Goal: Transaction & Acquisition: Purchase product/service

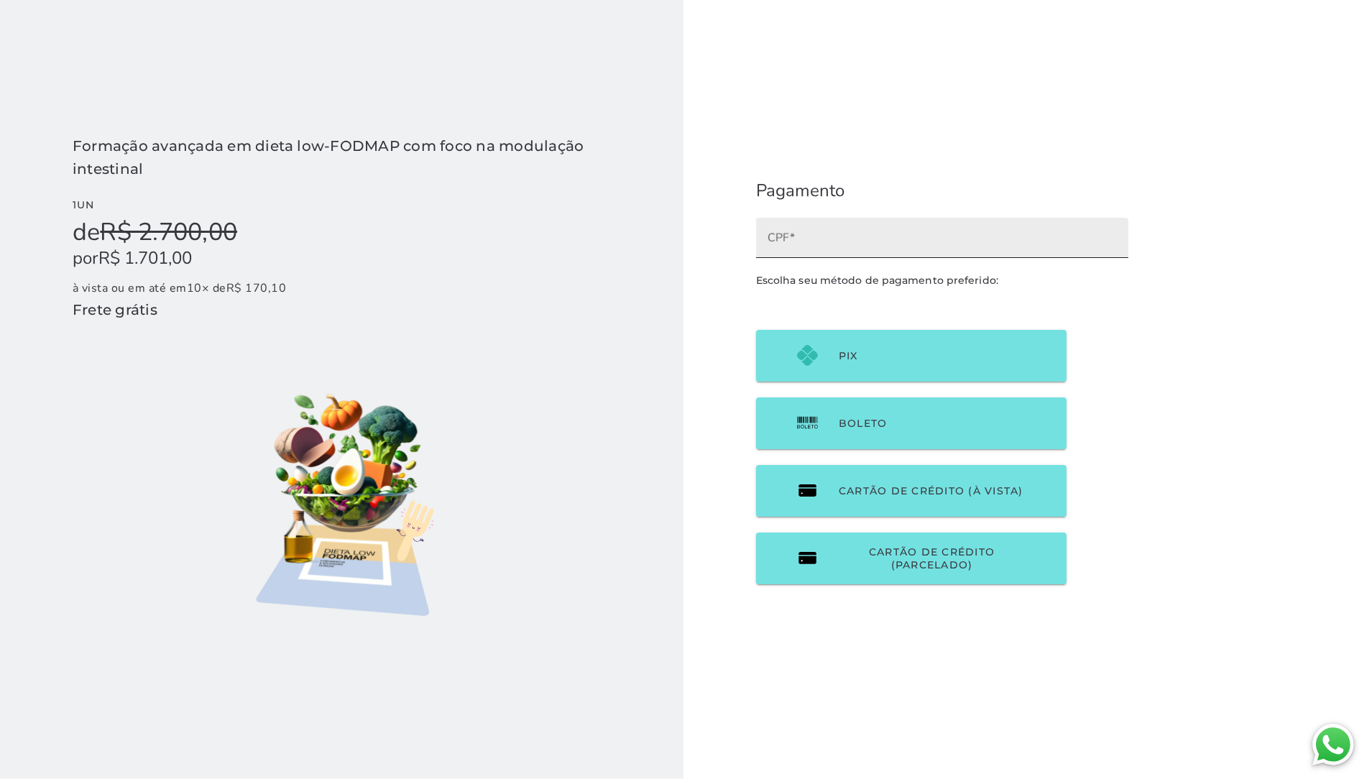
click at [884, 249] on input "CPF" at bounding box center [942, 243] width 349 height 20
type input "08409451670"
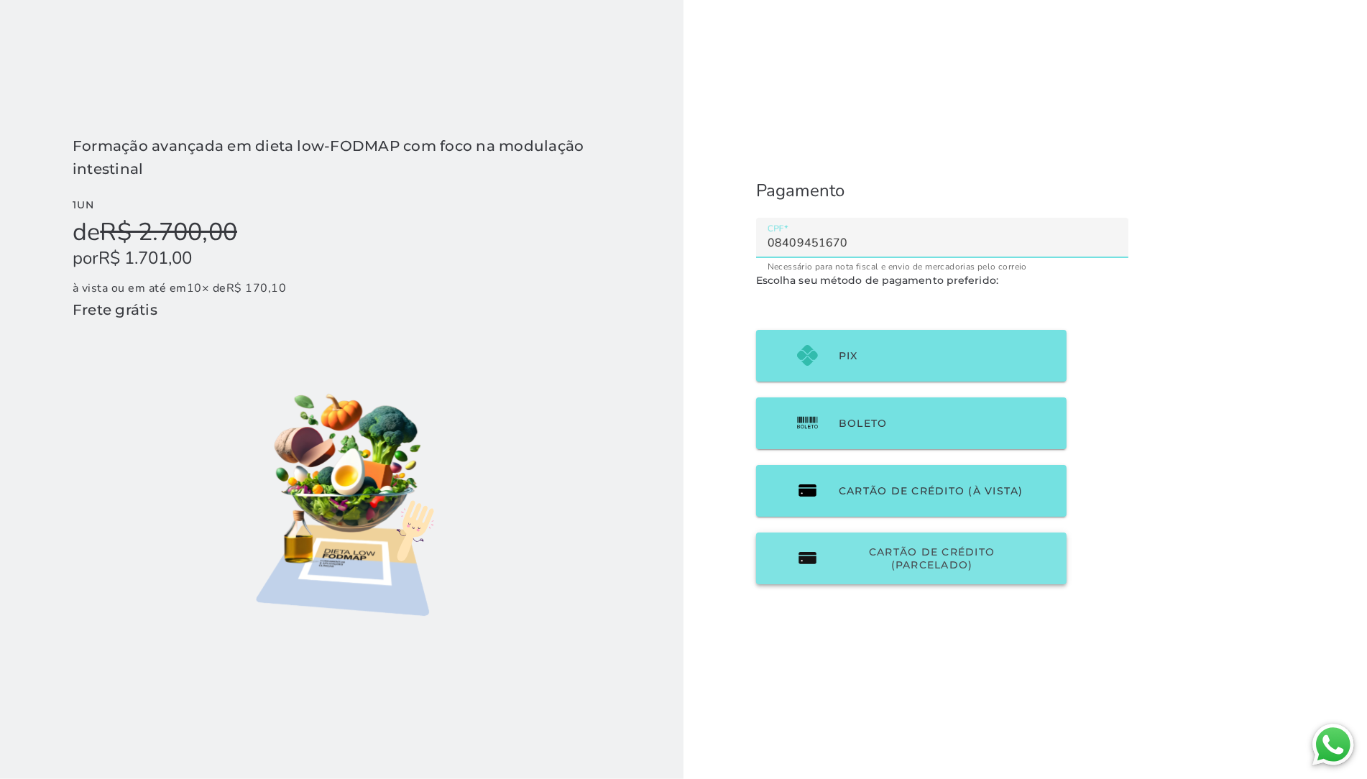
click at [906, 566] on span "Cartão de Crédito (parcelado)" at bounding box center [932, 558] width 186 height 26
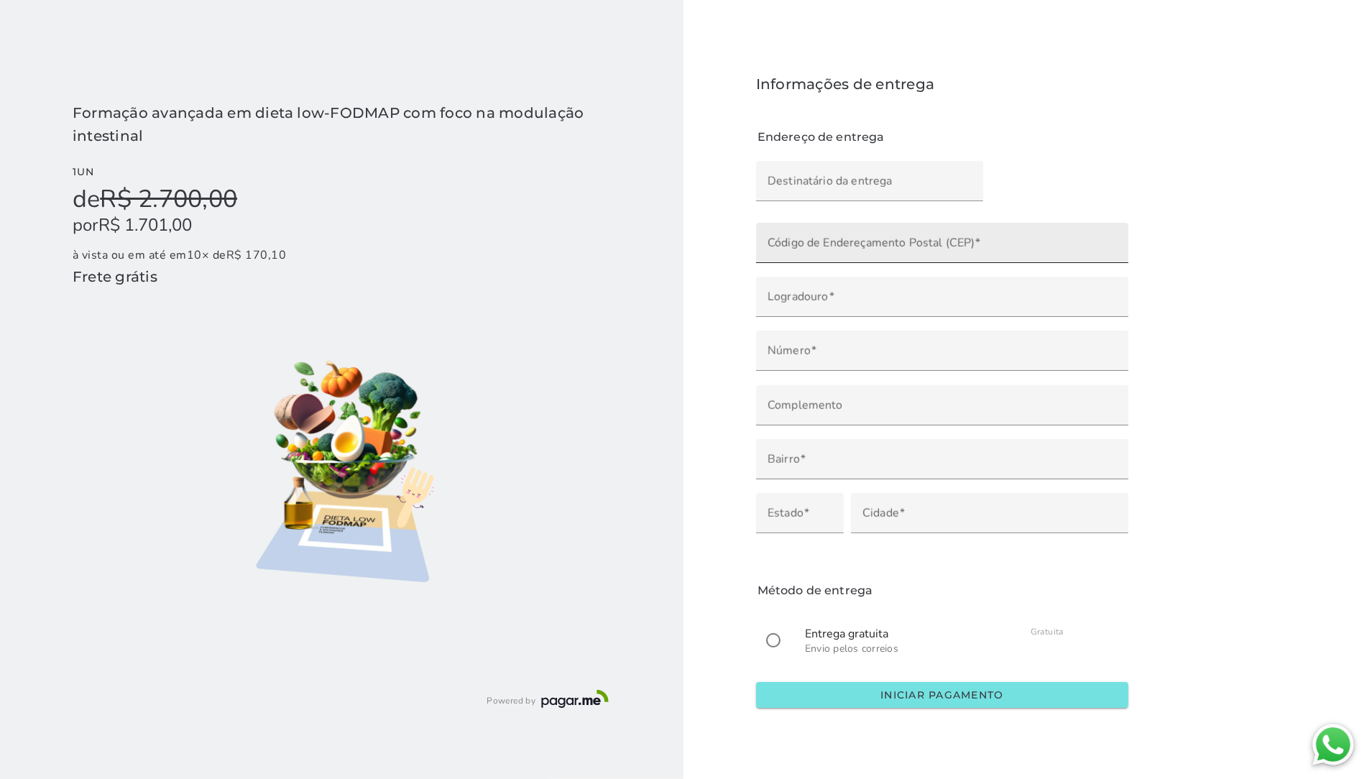
click at [880, 236] on label "Código de Endereçamento Postal (CEP)" at bounding box center [942, 243] width 372 height 40
click at [880, 238] on input "Código de Endereçamento Postal (CEP)" at bounding box center [942, 248] width 349 height 20
type input "30130-001"
type input "[GEOGRAPHIC_DATA][PERSON_NAME]"
type input "Centro"
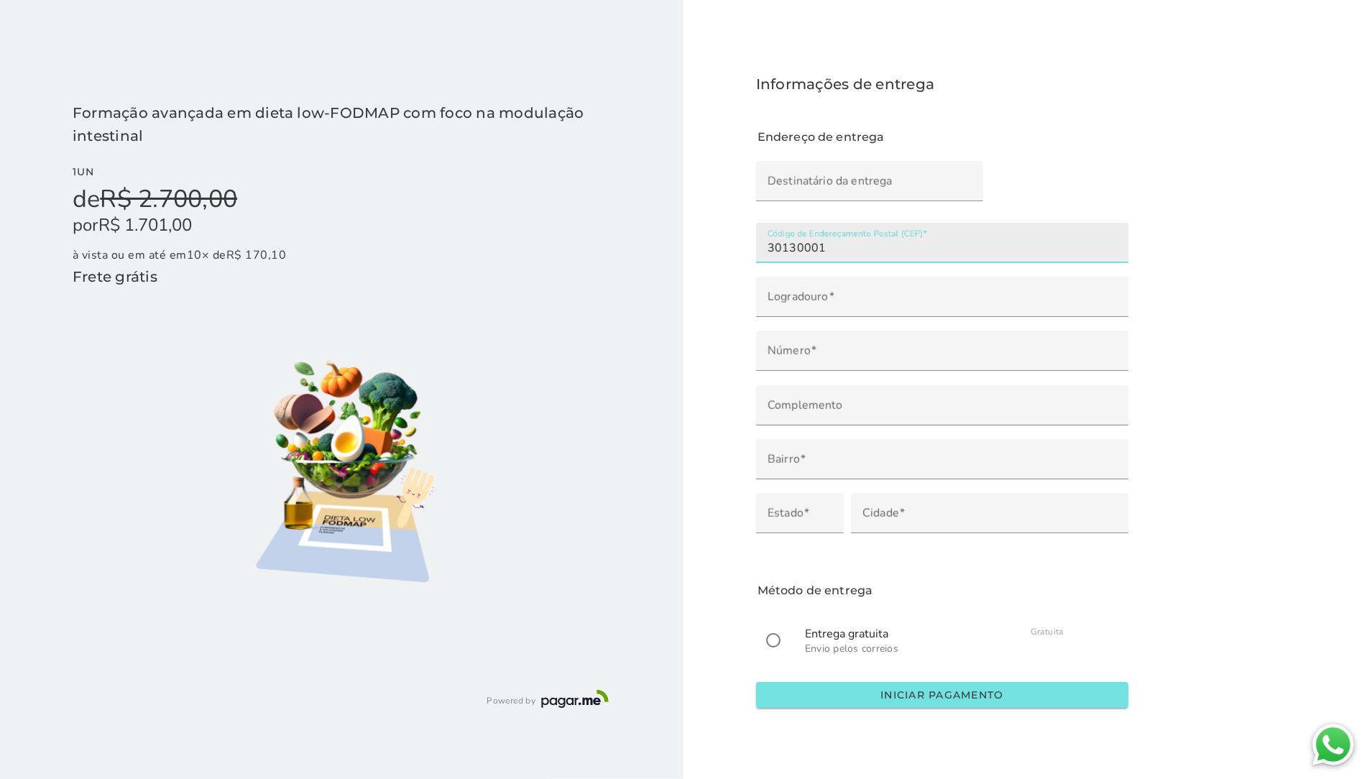
type input "[GEOGRAPHIC_DATA]"
type input "MG"
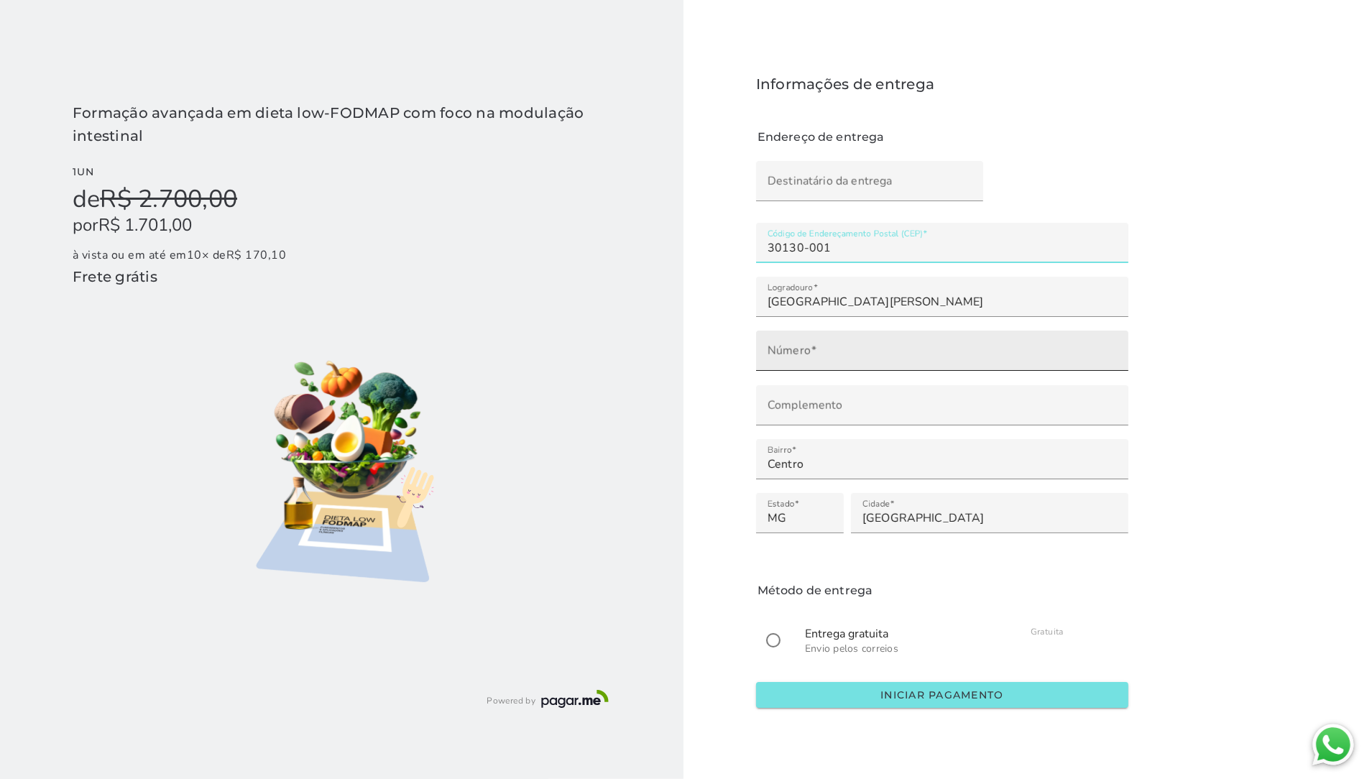
type input "30130-001"
type mwc-textfield "30130-001"
click at [856, 349] on input "Número" at bounding box center [942, 356] width 349 height 20
type input "***"
type mwc-textfield "398"
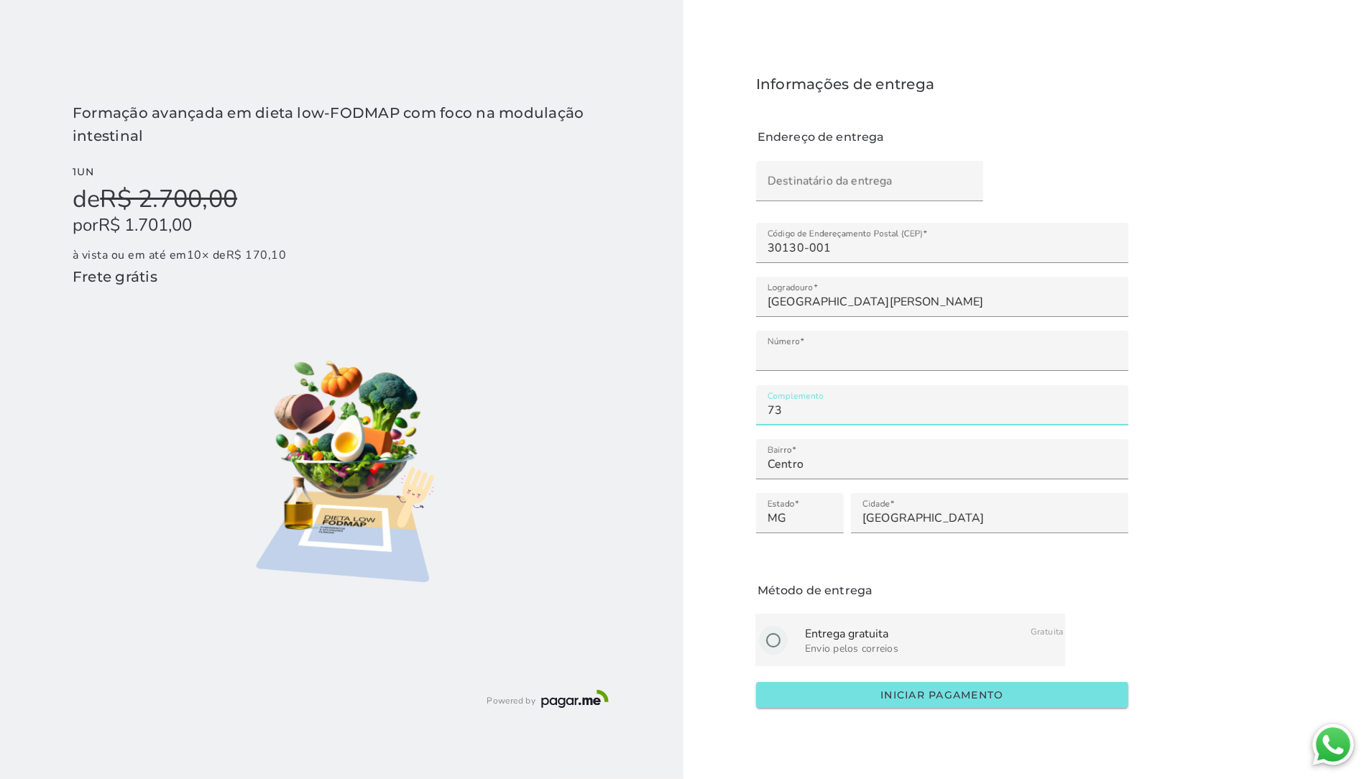
type input "73"
type mwc-textfield "73"
click at [770, 637] on input "radio" at bounding box center [773, 640] width 34 height 34
radio input "****"
type mwc-radio "on"
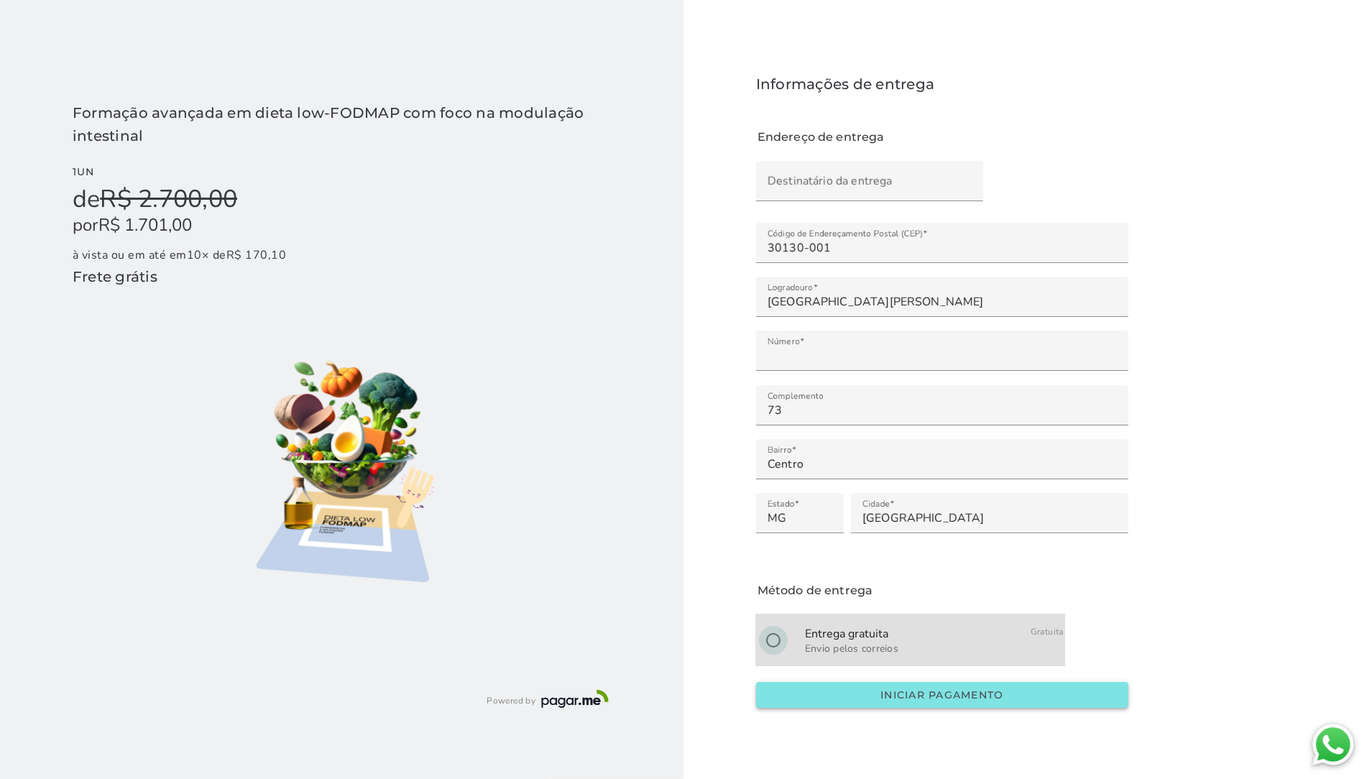
click at [817, 691] on button "Iniciar pagamento" at bounding box center [942, 695] width 372 height 26
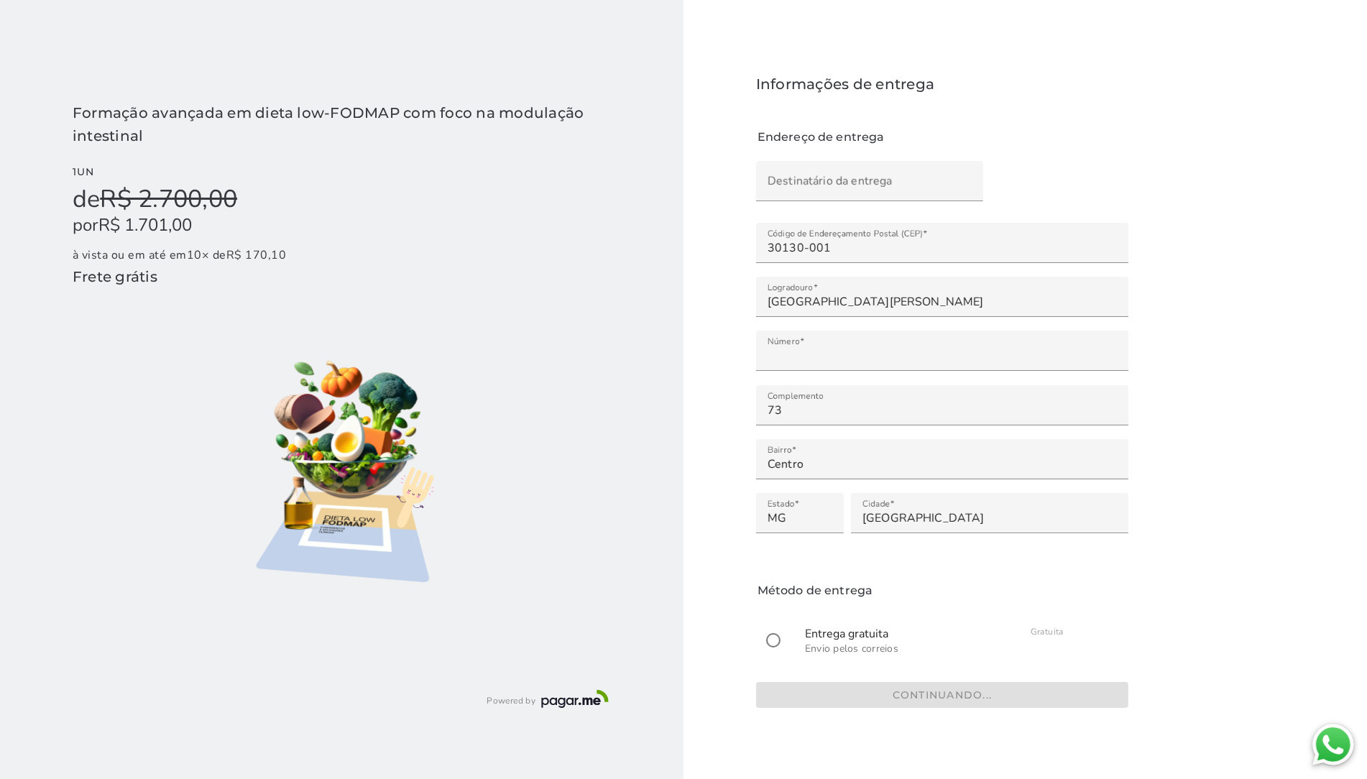
click at [182, 256] on span "à vista ou em até em 10 × de R$ 170,10" at bounding box center [180, 255] width 214 height 16
click at [75, 254] on span "à vista ou em até em 10 × de R$ 170,10" at bounding box center [180, 255] width 214 height 16
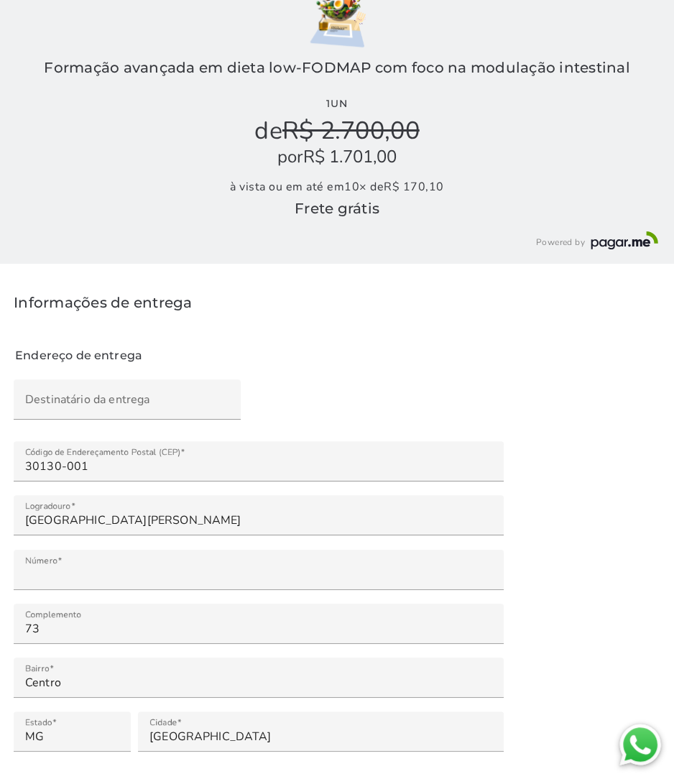
scroll to position [217, 0]
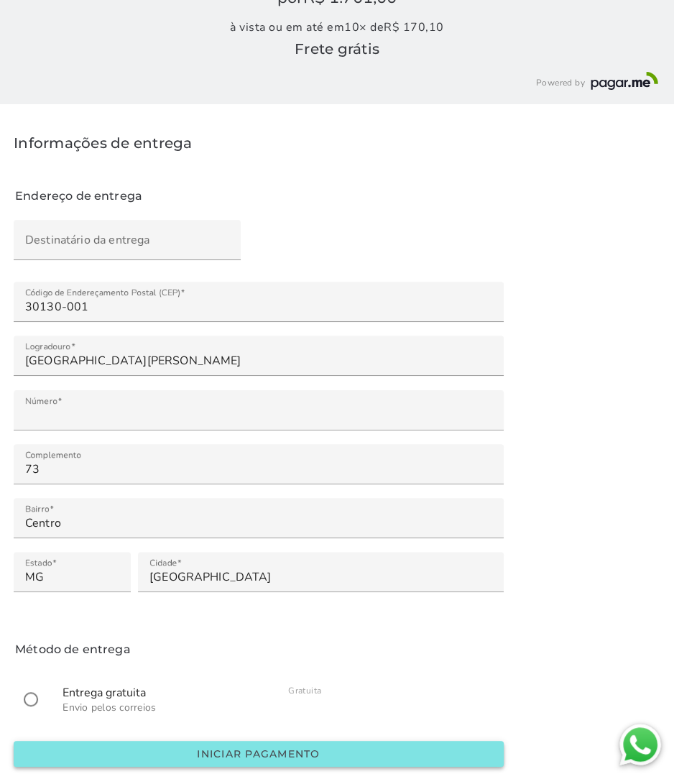
click at [0, 0] on slot "Iniciar pagamento" at bounding box center [0, 0] width 0 height 0
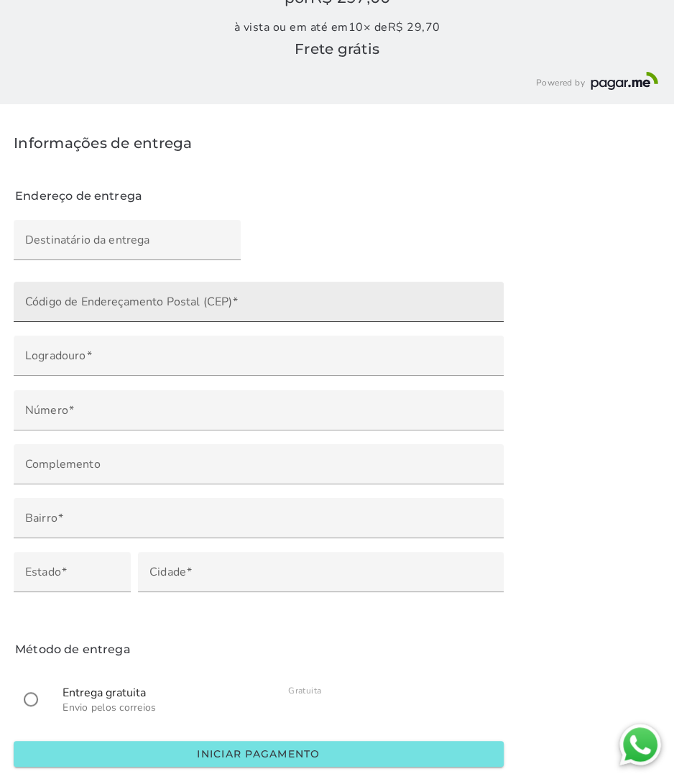
click at [265, 298] on input "Código de Endereçamento Postal (CEP)" at bounding box center [258, 307] width 467 height 20
type input "084094516"
type mwc-textfield "084094516"
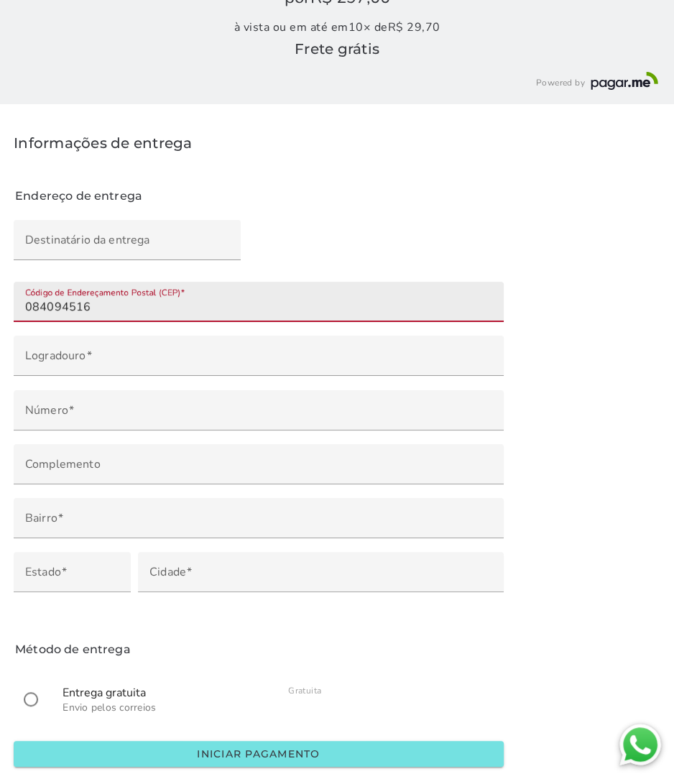
click at [162, 315] on input "084094516" at bounding box center [258, 307] width 467 height 20
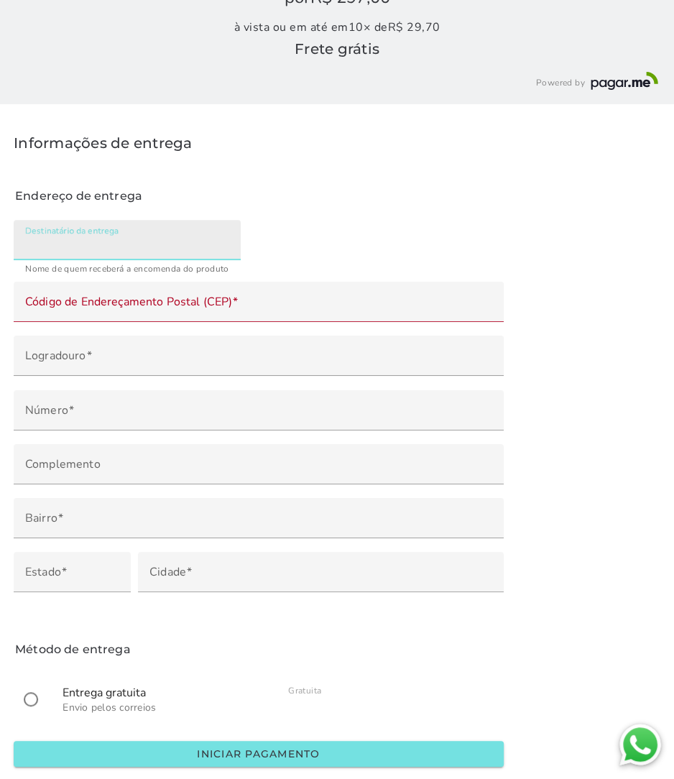
click at [144, 237] on input "Destinatário da entrega" at bounding box center [127, 245] width 204 height 20
type input "08409451670"
type mwc-textfield "08409451670"
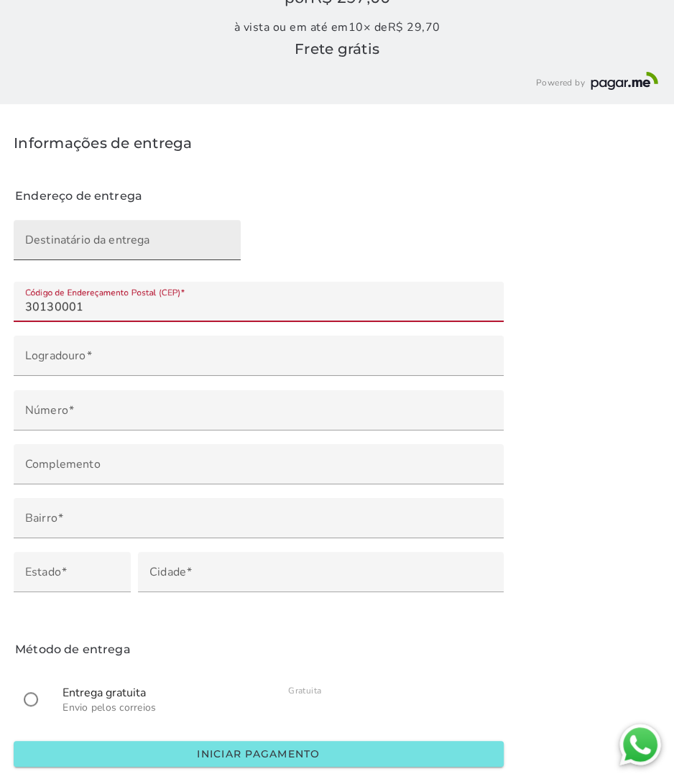
type input "30130-001"
type input "[GEOGRAPHIC_DATA][PERSON_NAME]"
type input "Centro"
type input "[GEOGRAPHIC_DATA]"
type input "MG"
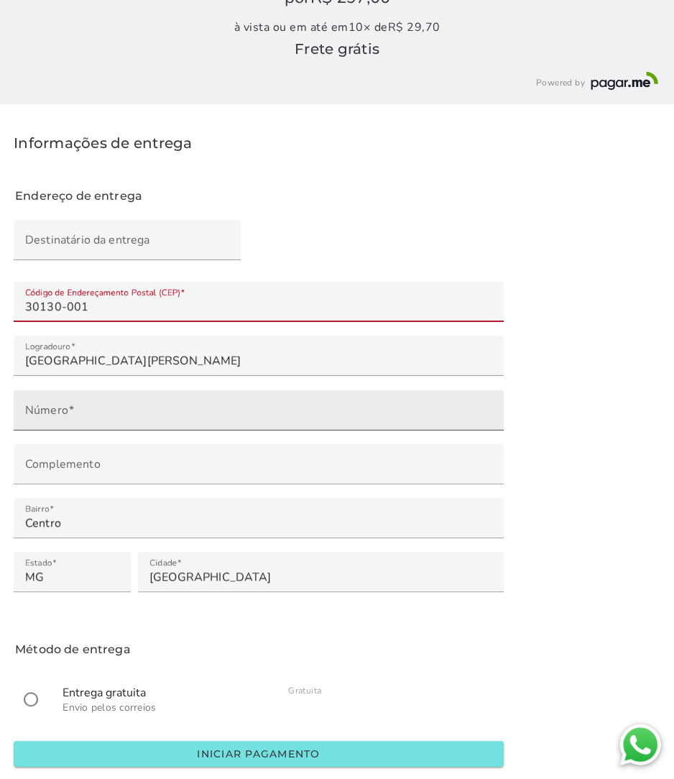
type input "30130-001"
type mwc-textfield "30130-001"
click at [101, 415] on input "Número" at bounding box center [258, 415] width 467 height 20
type input "***"
type mwc-textfield "398"
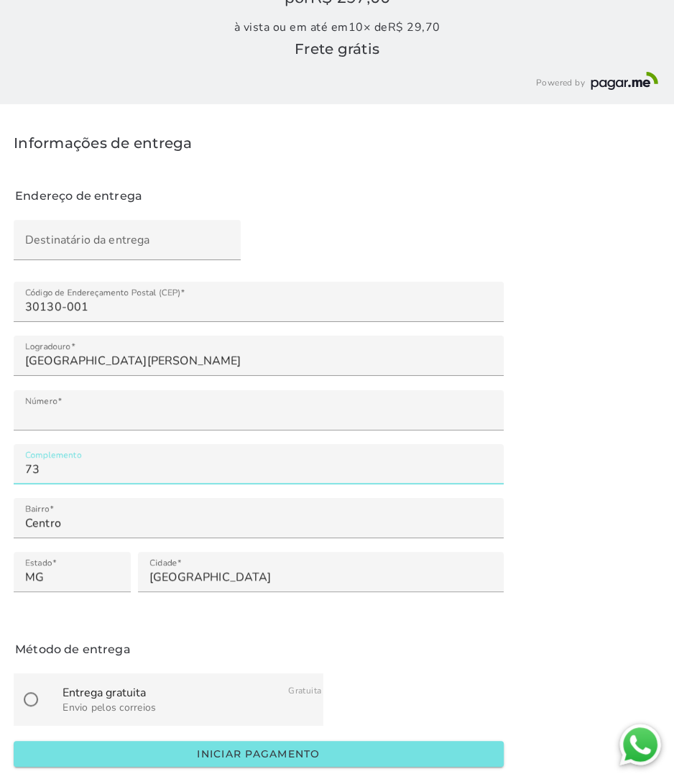
type input "73"
type mwc-textfield "73"
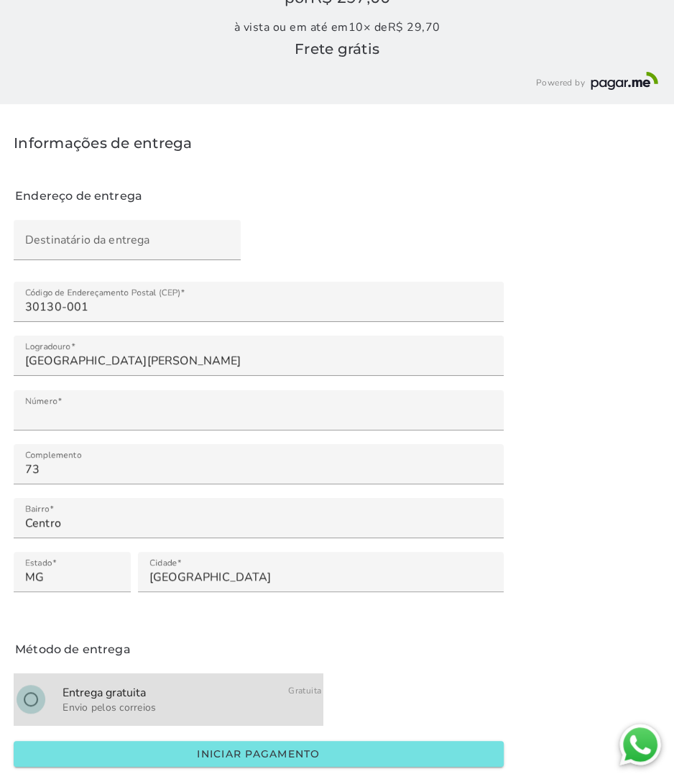
click at [34, 693] on input "radio" at bounding box center [31, 699] width 34 height 34
radio input "****"
type mwc-radio "on"
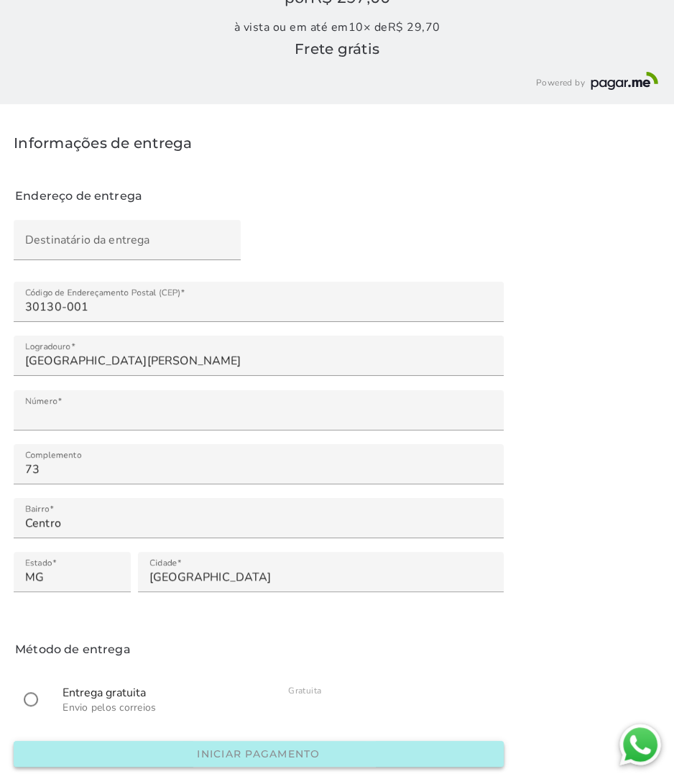
click at [49, 755] on button "Iniciar pagamento" at bounding box center [259, 754] width 490 height 26
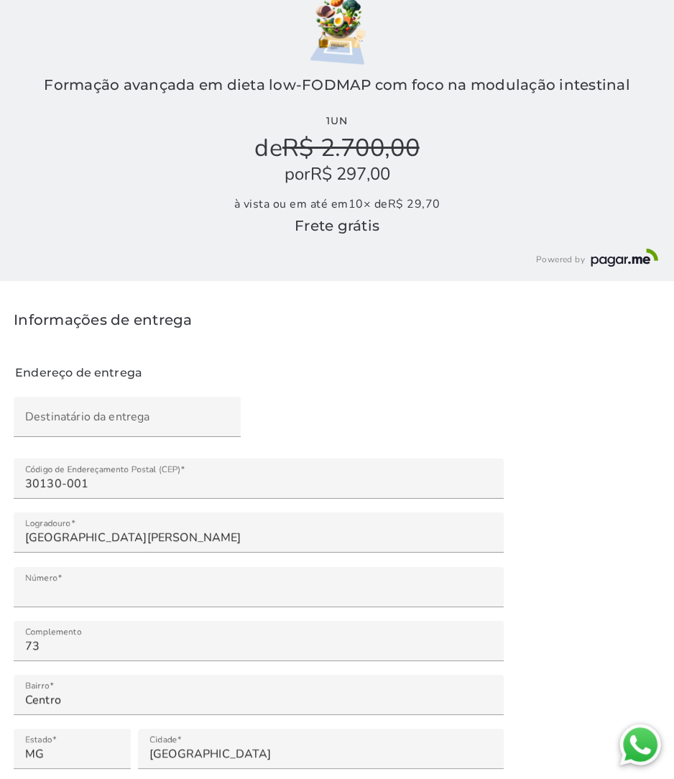
scroll to position [0, 0]
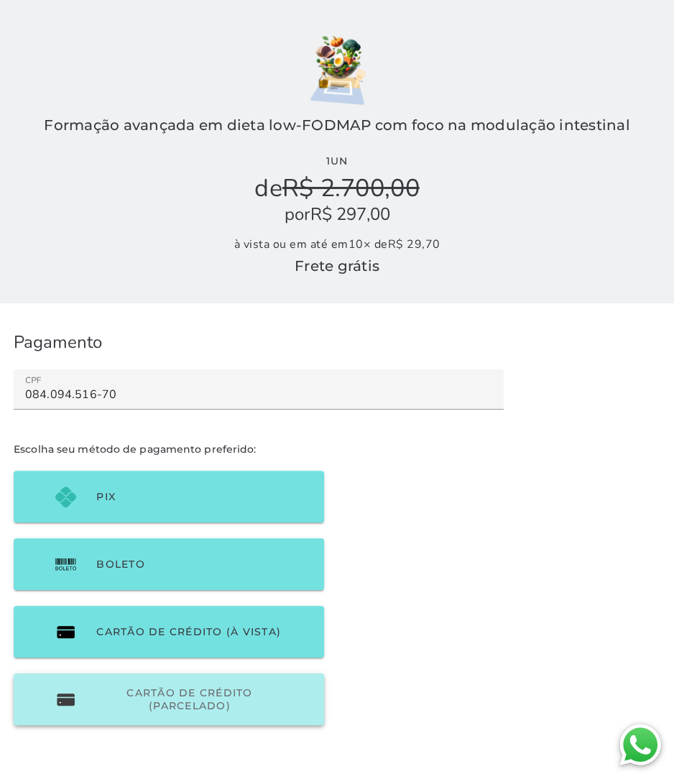
click at [223, 704] on span "Cartão de Crédito (parcelado)" at bounding box center [189, 699] width 186 height 26
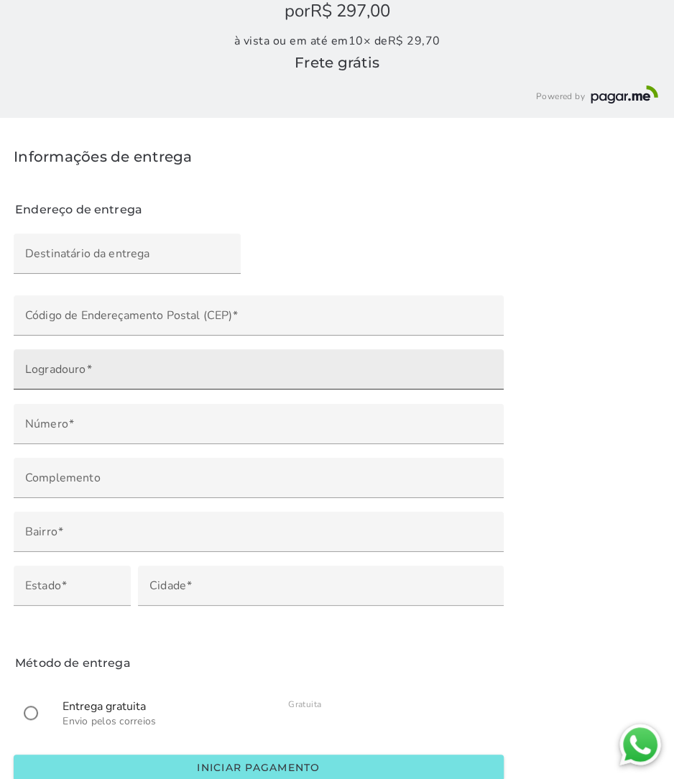
scroll to position [217, 0]
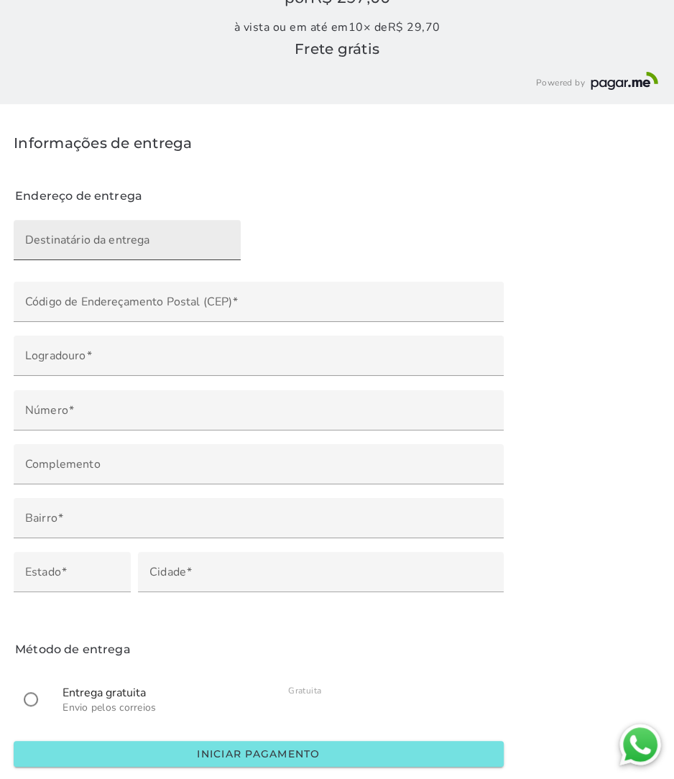
click at [107, 237] on input "Destinatário da entrega" at bounding box center [127, 245] width 204 height 20
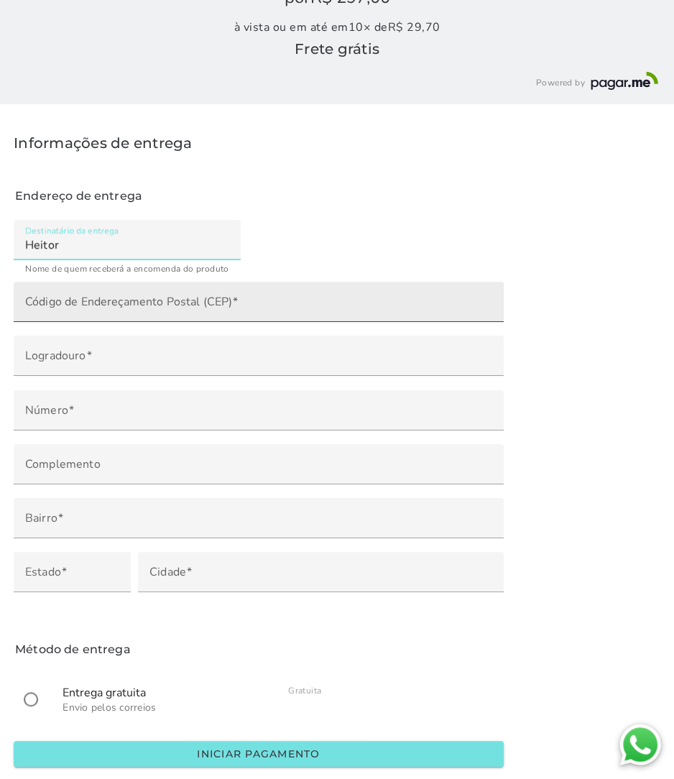
type input "Heitor"
type mwc-textfield "Heitor"
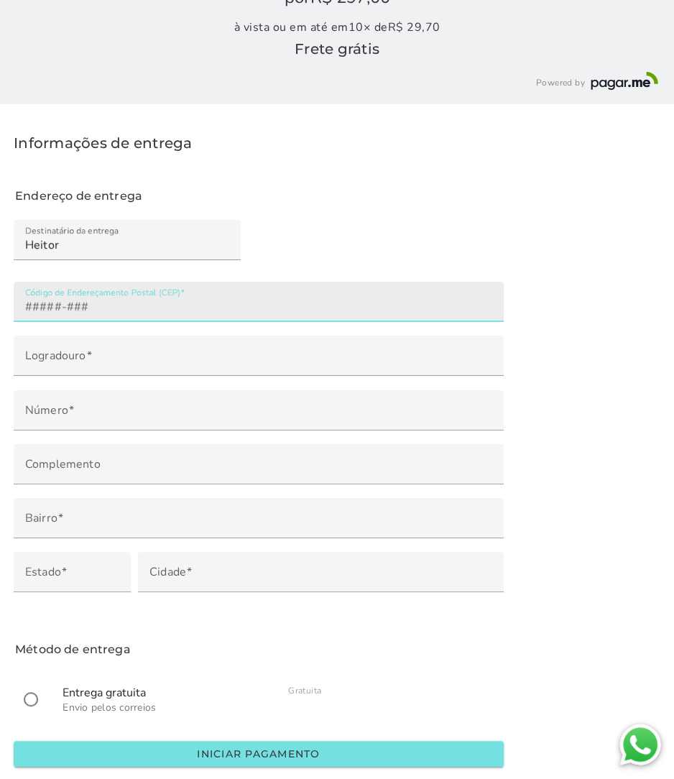
click at [137, 308] on input "Código de Endereçamento Postal (CEP)" at bounding box center [258, 307] width 467 height 20
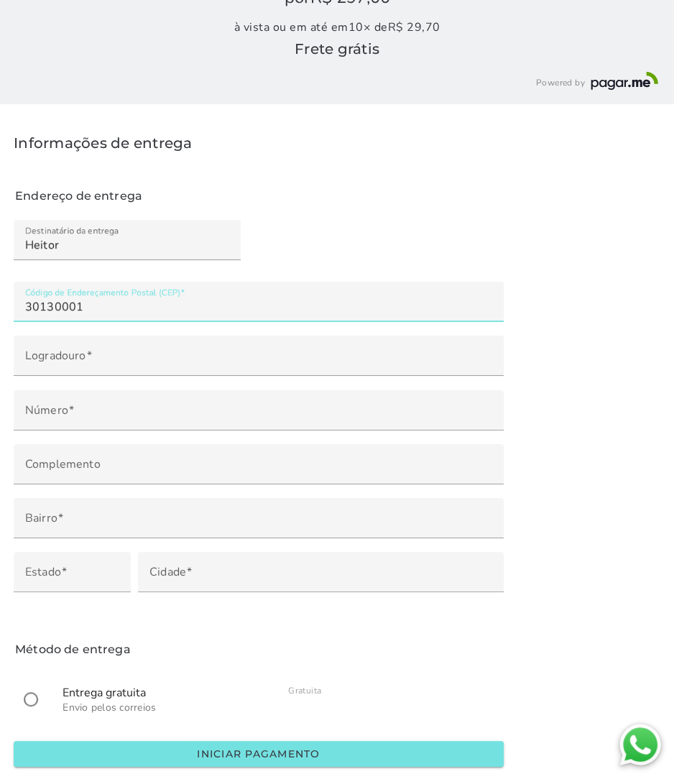
type input "30130-001"
type input "[GEOGRAPHIC_DATA][PERSON_NAME]"
type input "Centro"
type input "[GEOGRAPHIC_DATA]"
type input "MG"
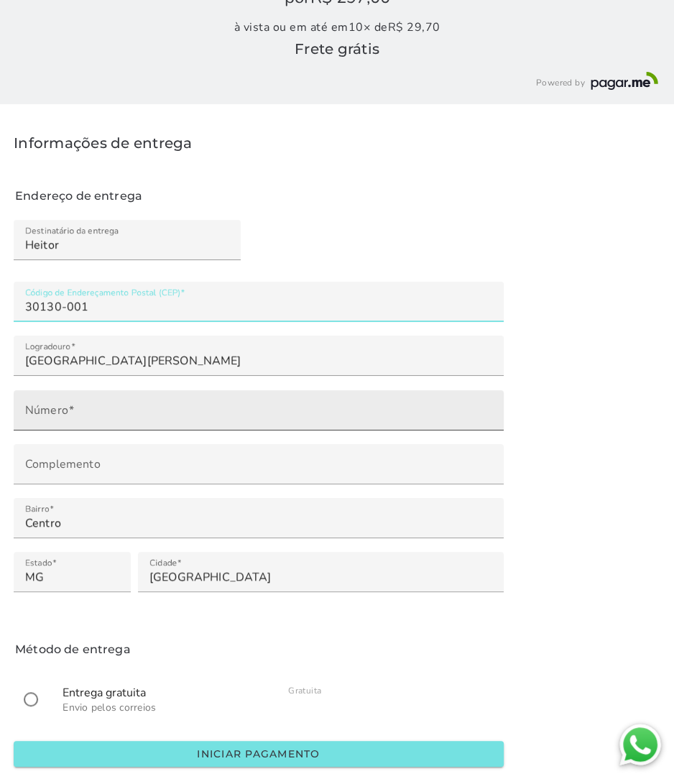
type input "30130-001"
type mwc-textfield "30130-001"
click at [135, 410] on input "Número" at bounding box center [258, 415] width 467 height 20
type input "***"
type mwc-textfield "398"
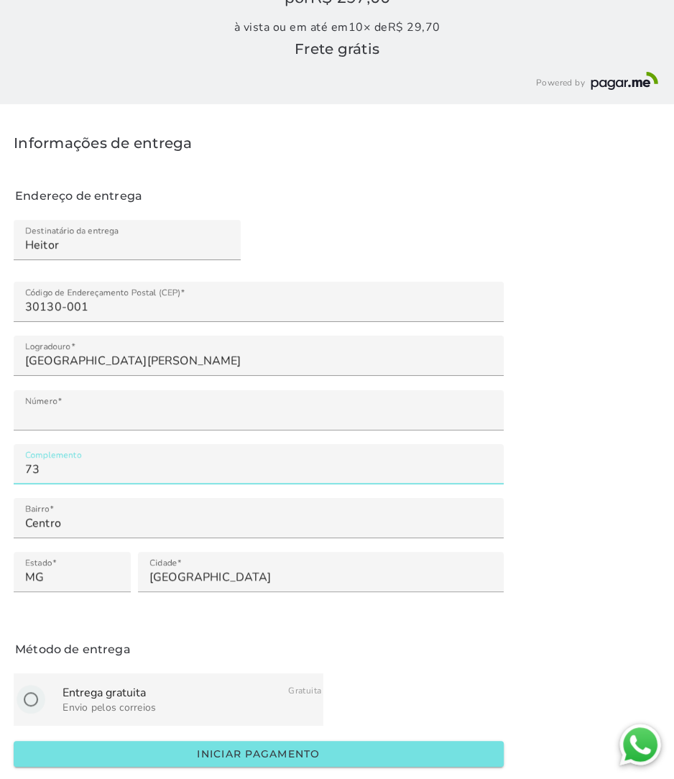
type input "73"
type mwc-textfield "73"
click at [33, 709] on input "radio" at bounding box center [31, 699] width 34 height 34
radio input "****"
type mwc-radio "on"
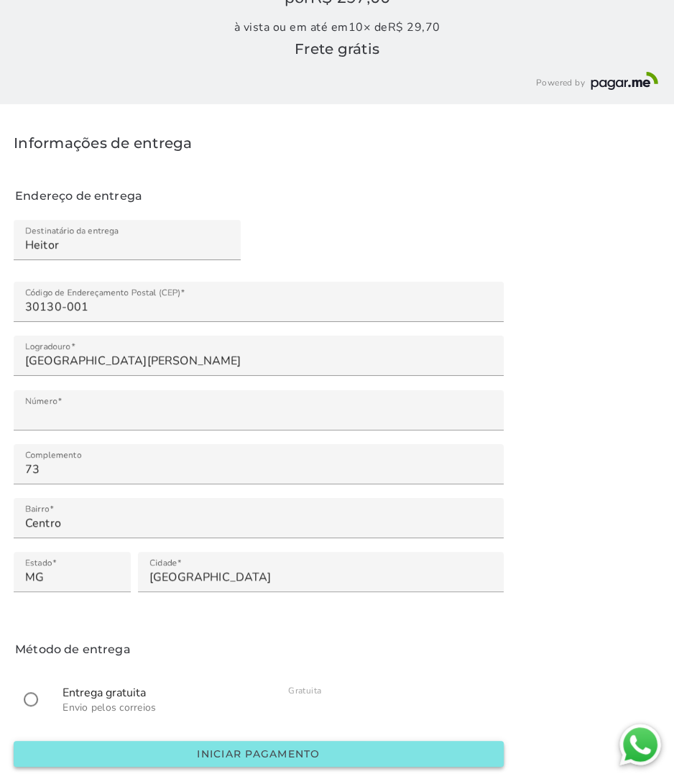
click at [0, 0] on slot "Iniciar pagamento" at bounding box center [0, 0] width 0 height 0
